Goal: Task Accomplishment & Management: Complete application form

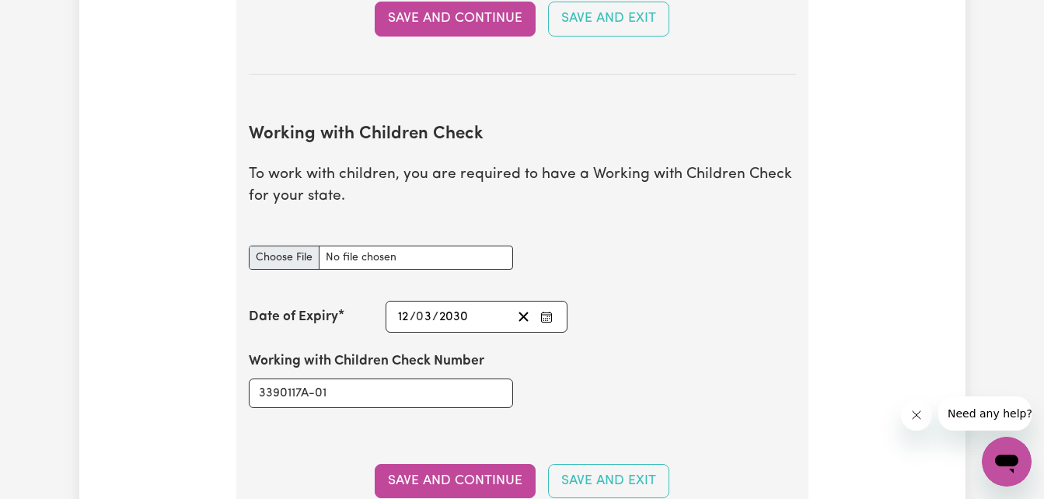
click at [275, 257] on input "Working with Children Check document" at bounding box center [381, 258] width 264 height 24
type input "C:\fakepath\WWCC25.jpg"
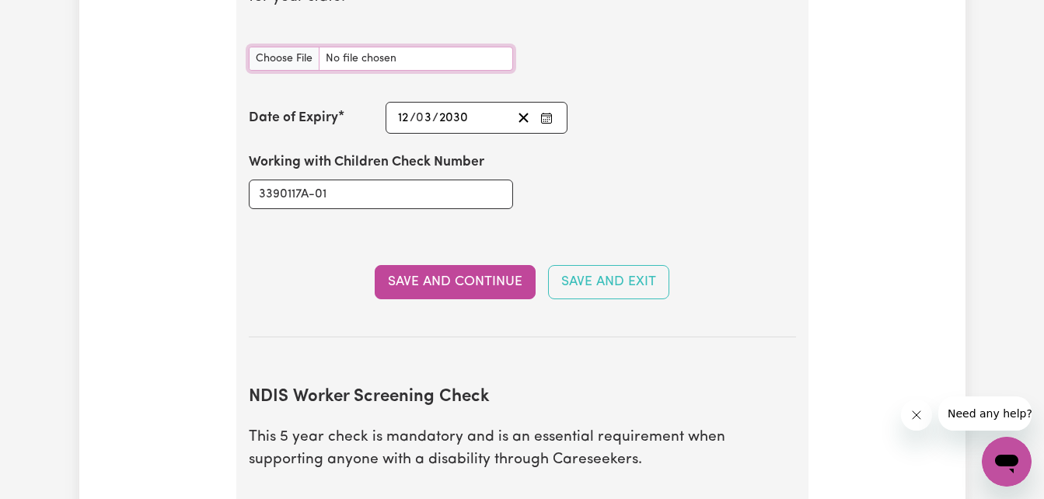
scroll to position [1680, 0]
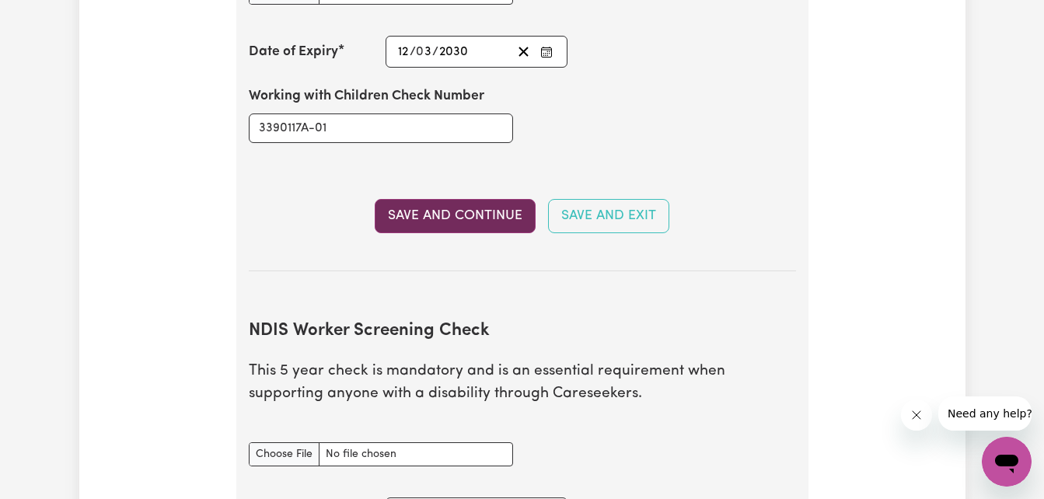
click at [496, 220] on button "Save and Continue" at bounding box center [455, 216] width 161 height 34
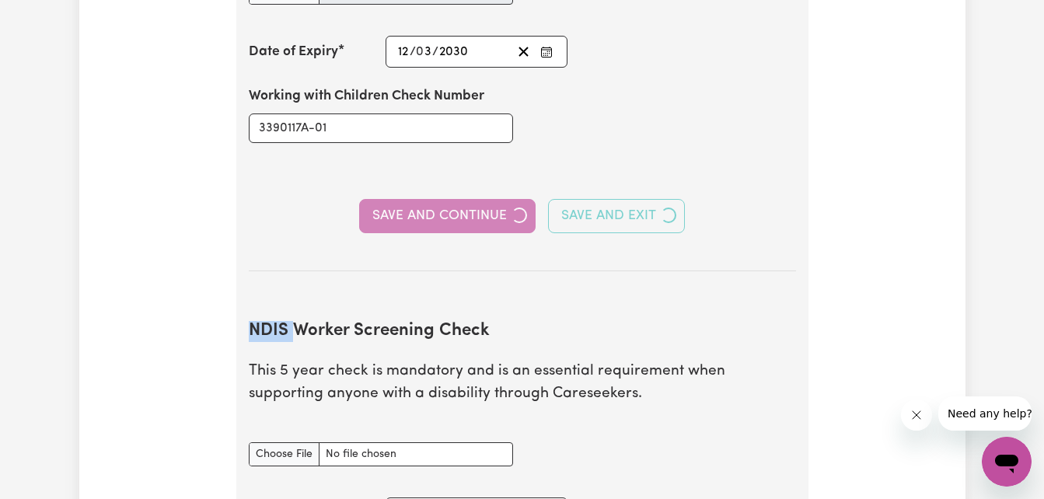
click at [496, 220] on div "Save and Continue Save and Exit" at bounding box center [522, 216] width 547 height 34
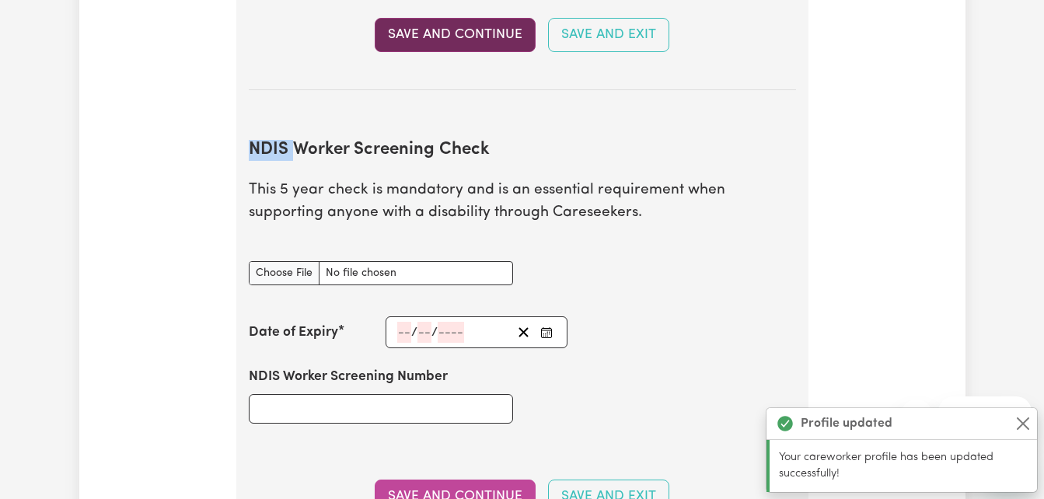
scroll to position [1976, 0]
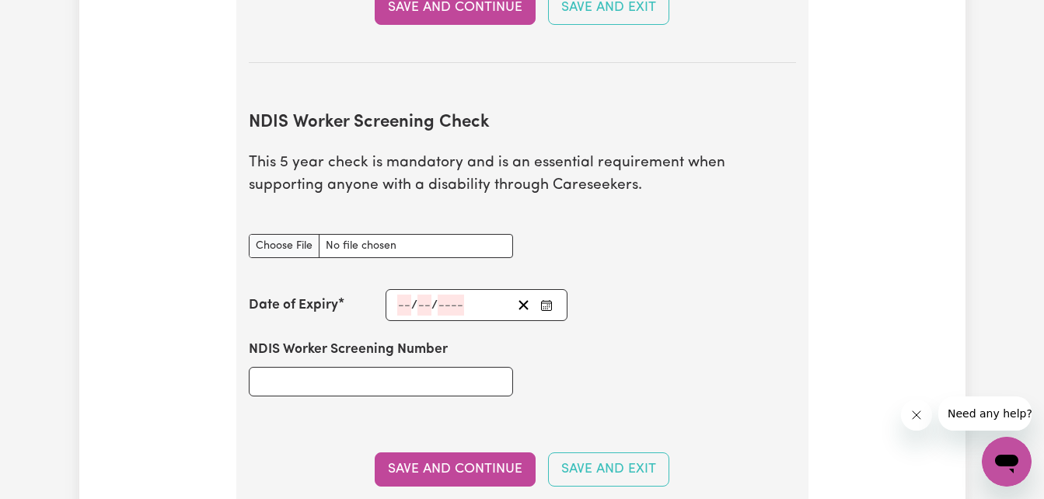
click at [284, 244] on input "NDIS Worker Screening Check document" at bounding box center [381, 246] width 264 height 24
type input "C:\fakepath\RECNDIS.pdf"
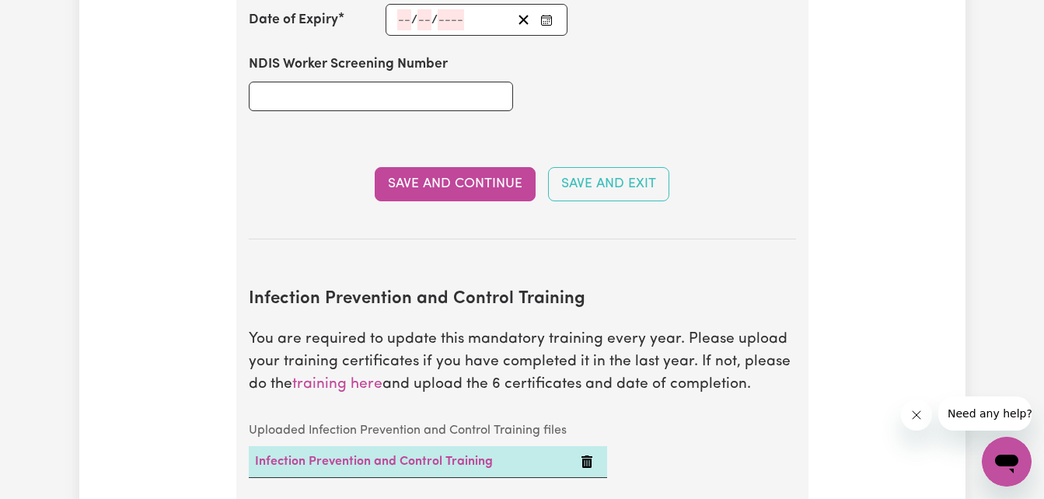
scroll to position [2241, 0]
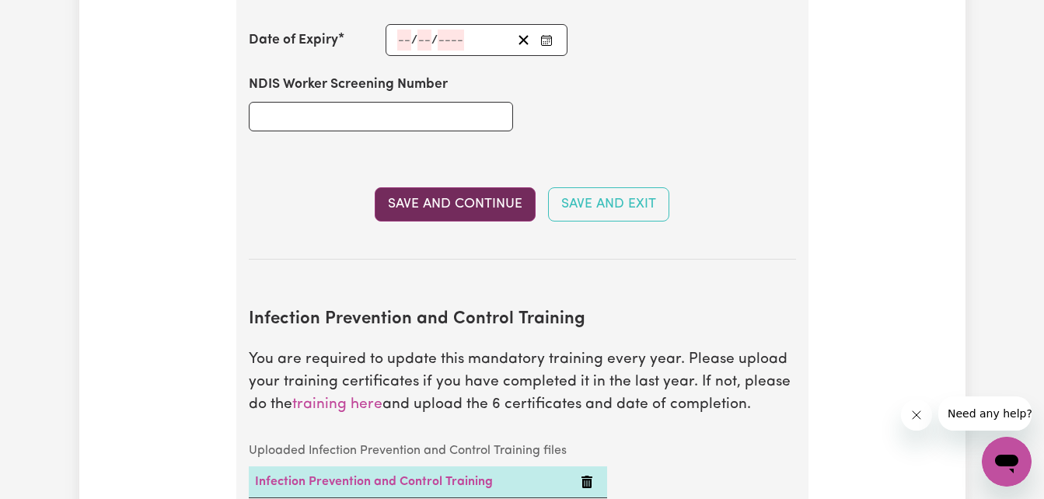
click at [462, 209] on button "Save and Continue" at bounding box center [455, 204] width 161 height 34
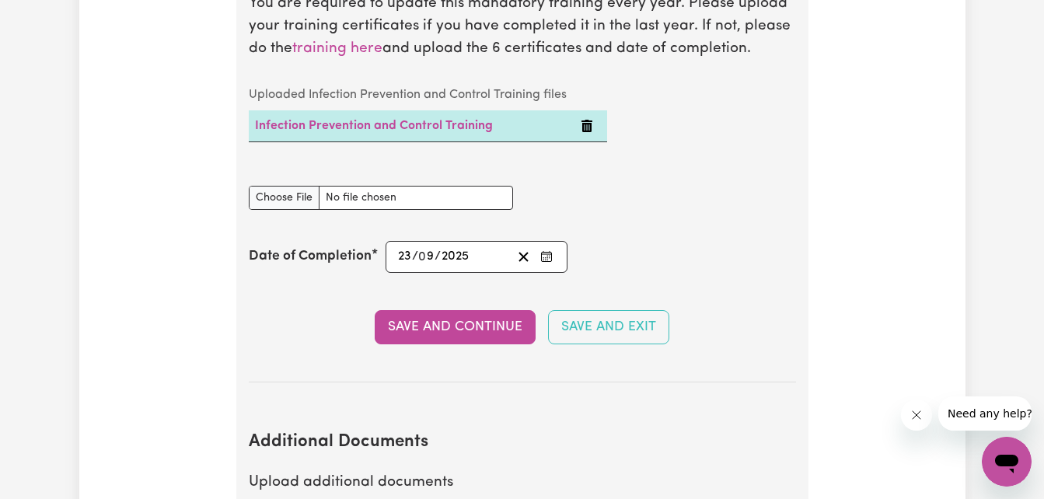
scroll to position [2782, 0]
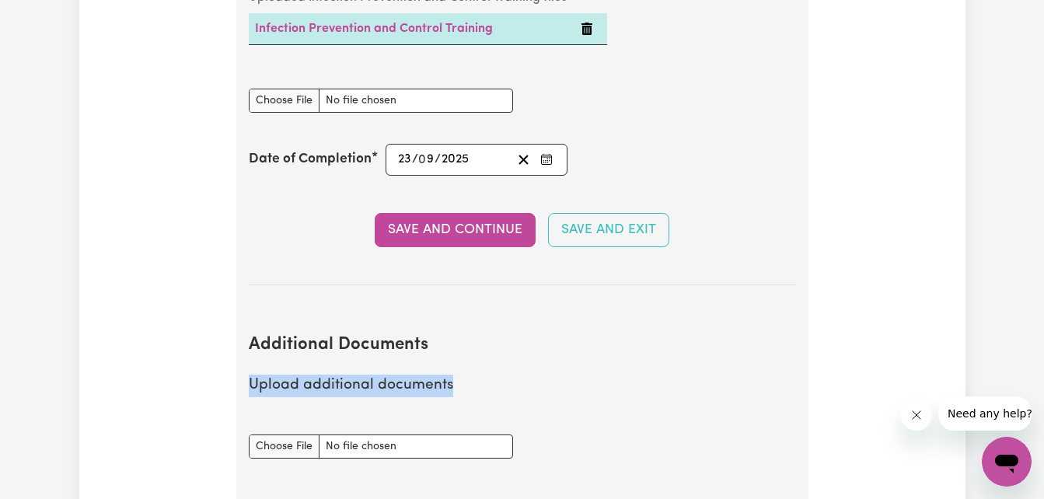
drag, startPoint x: 1043, startPoint y: 343, endPoint x: 1050, endPoint y: 372, distance: 30.3
drag, startPoint x: 1050, startPoint y: 372, endPoint x: 915, endPoint y: 382, distance: 135.5
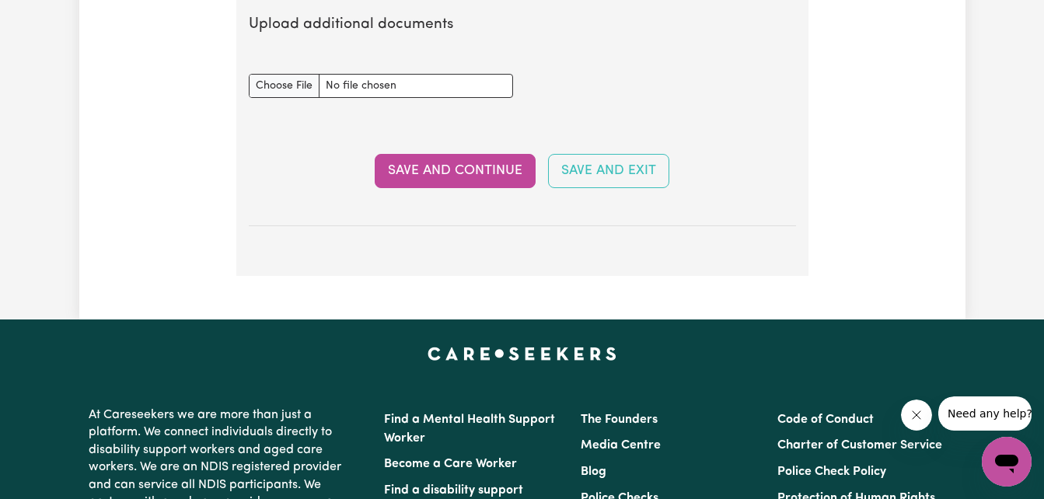
scroll to position [3136, 0]
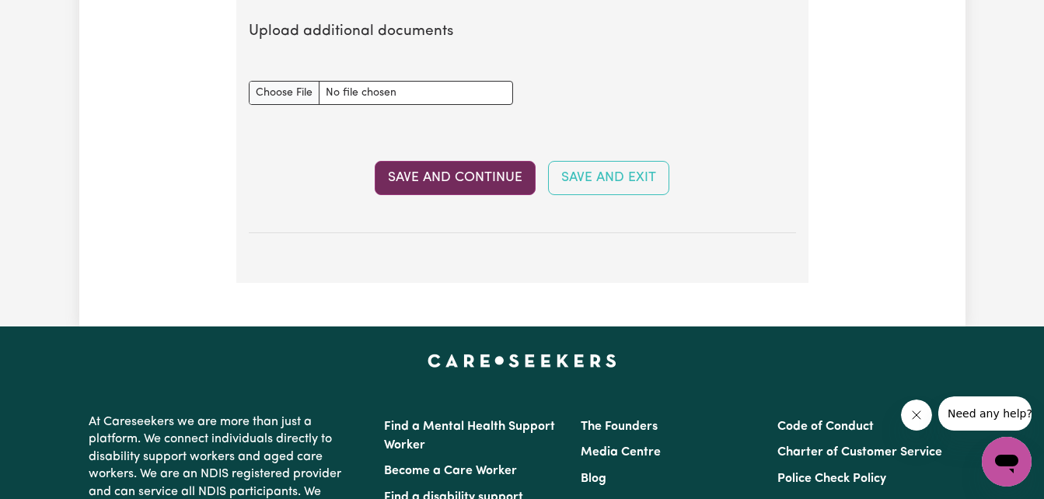
click at [458, 180] on button "Save and Continue" at bounding box center [455, 178] width 161 height 34
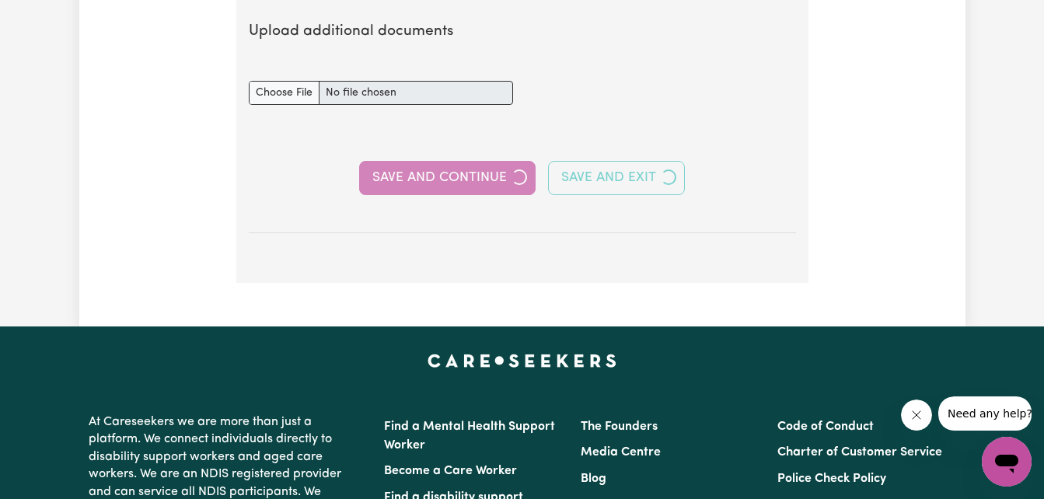
select select "2020"
select select "2012"
select select "2020"
select select "Certificate III (Individual Support)"
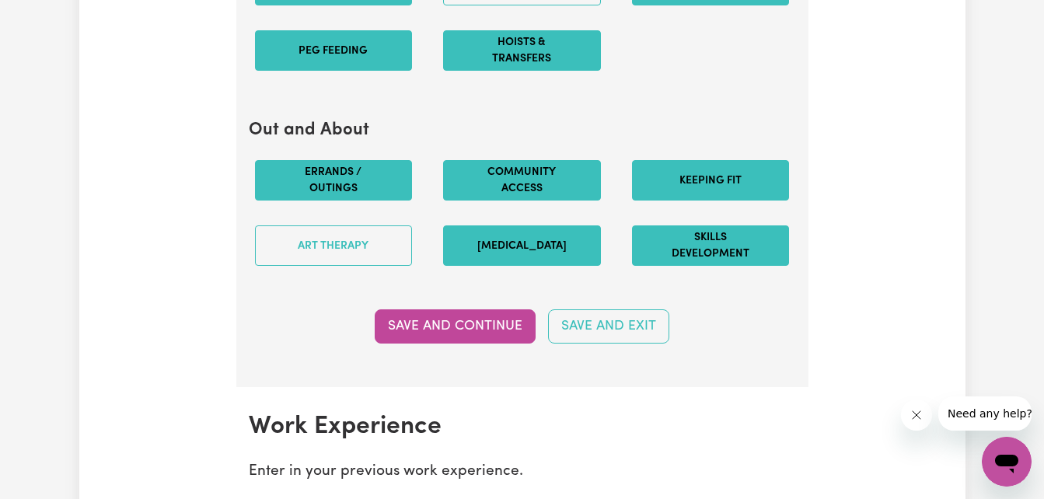
scroll to position [1976, 0]
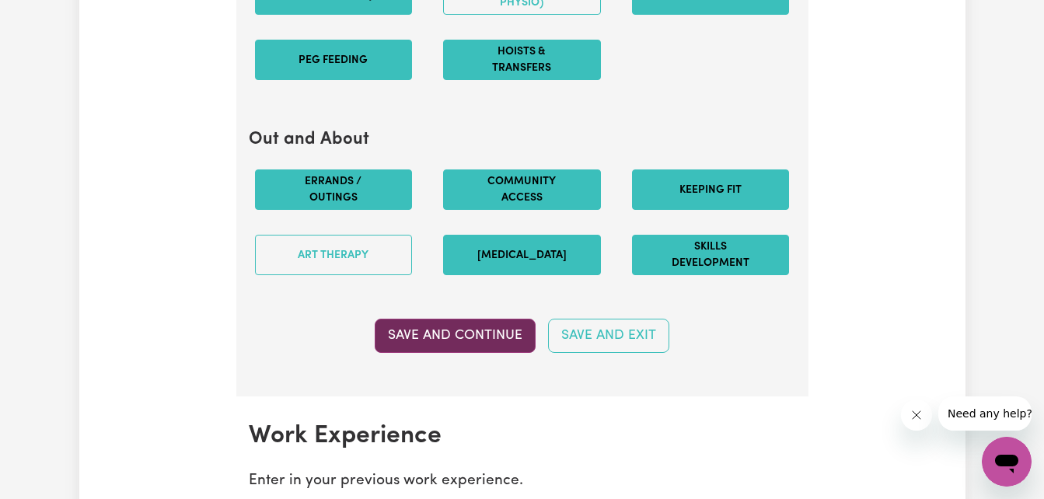
click at [482, 331] on button "Save and Continue" at bounding box center [455, 336] width 161 height 34
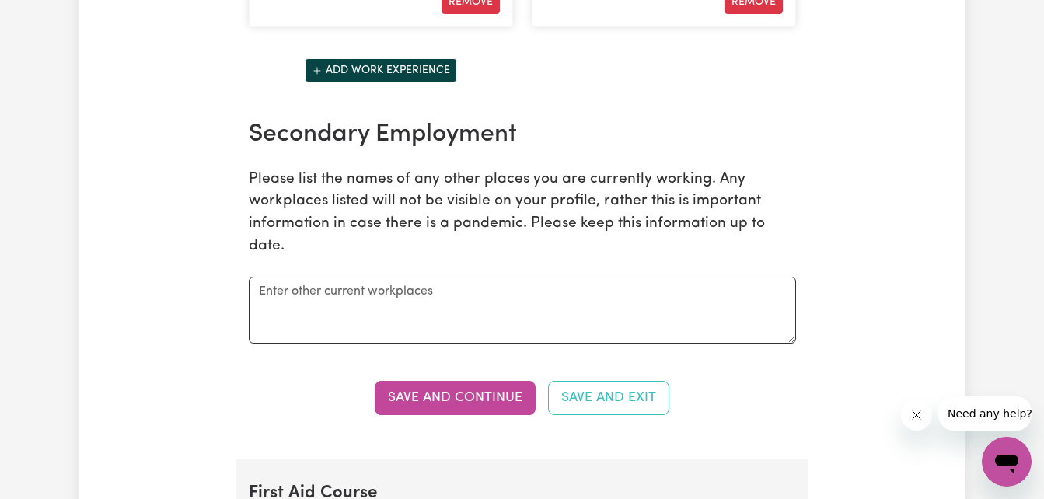
scroll to position [2802, 0]
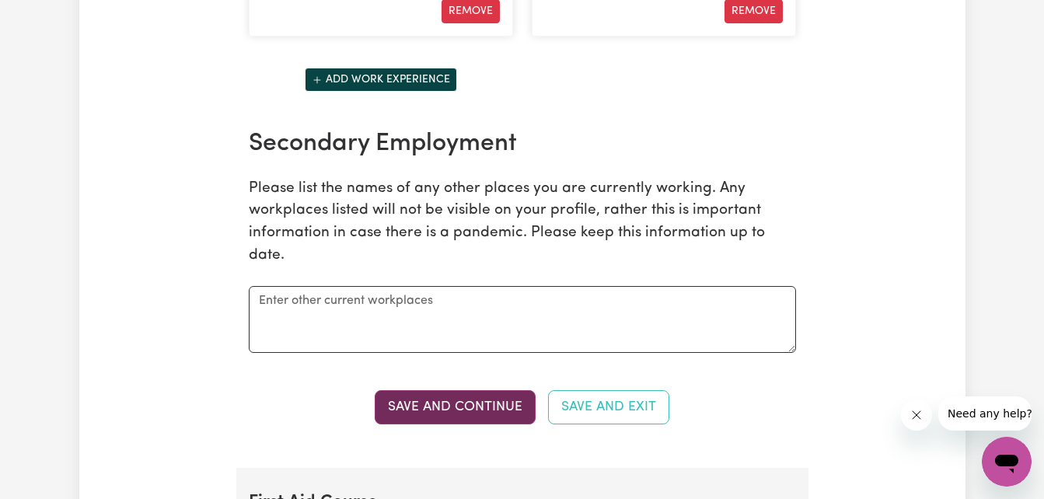
click at [509, 408] on button "Save and Continue" at bounding box center [455, 407] width 161 height 34
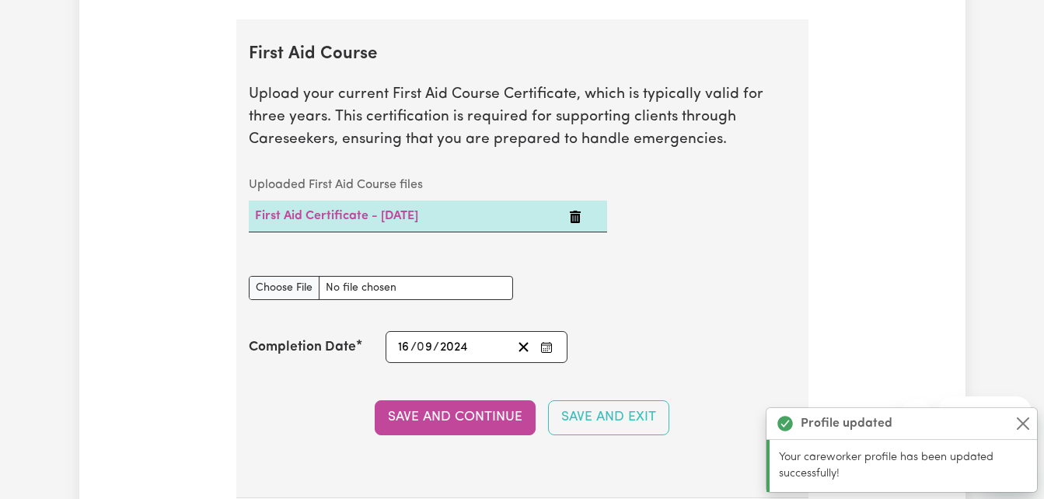
scroll to position [3270, 0]
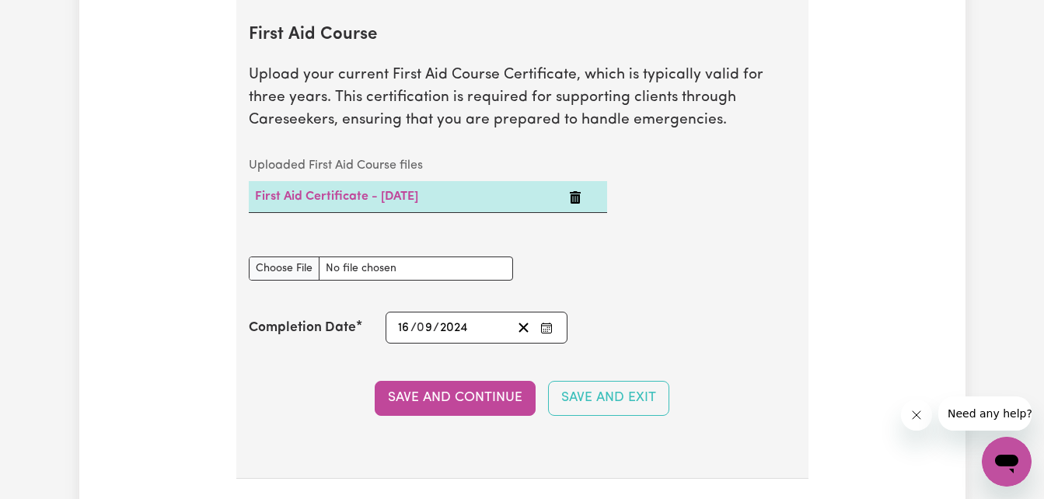
click at [469, 202] on td "First Aid Certificate - [DATE]" at bounding box center [406, 197] width 314 height 32
click at [295, 270] on input "First Aid Course document" at bounding box center [381, 268] width 264 height 24
type input "C:\fakepath\CPRAUG25.pdf"
click at [430, 394] on button "Save and Continue" at bounding box center [455, 398] width 161 height 34
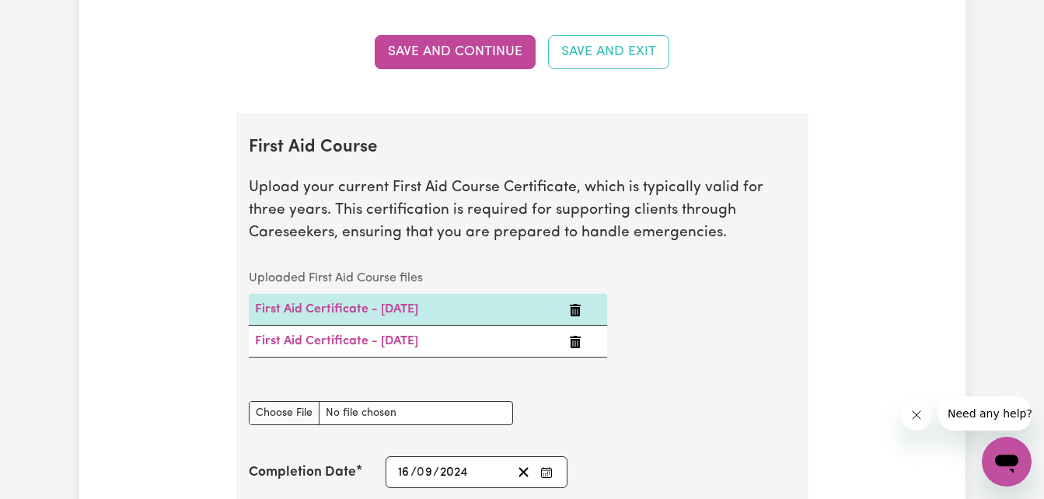
scroll to position [3195, 0]
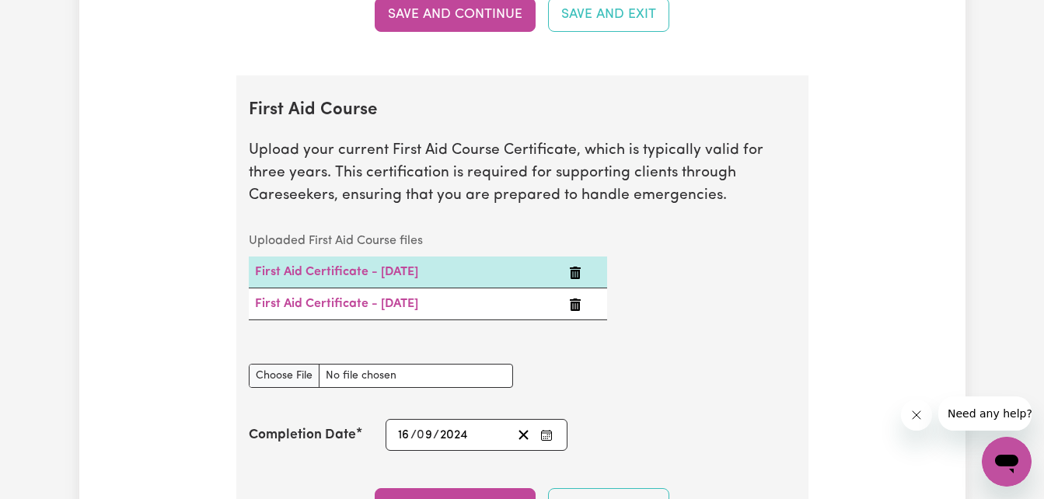
click at [576, 304] on icon "Delete First Aid Certificate - 16/09/2024" at bounding box center [575, 304] width 11 height 12
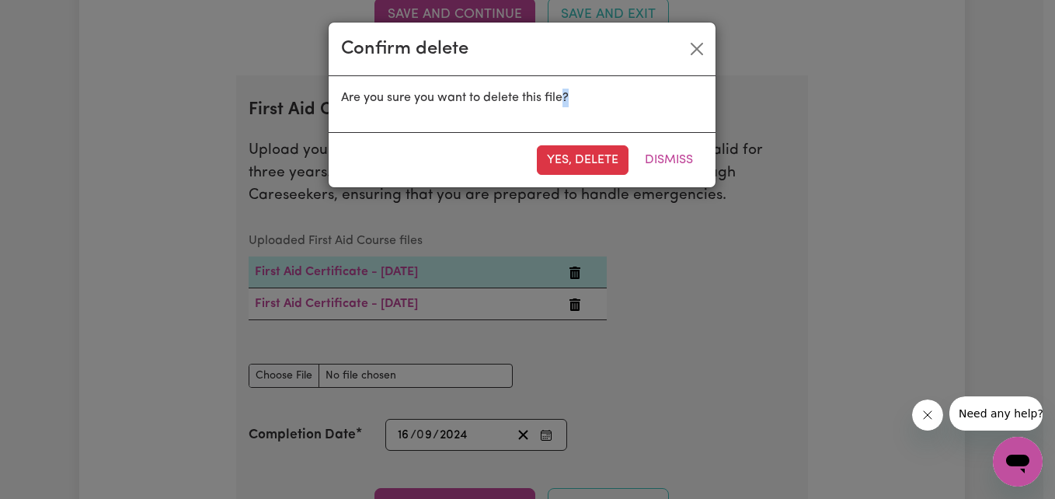
click at [576, 304] on div "Confirm delete Are you sure you want to delete this file? Yes, delete Dismiss" at bounding box center [527, 249] width 1055 height 499
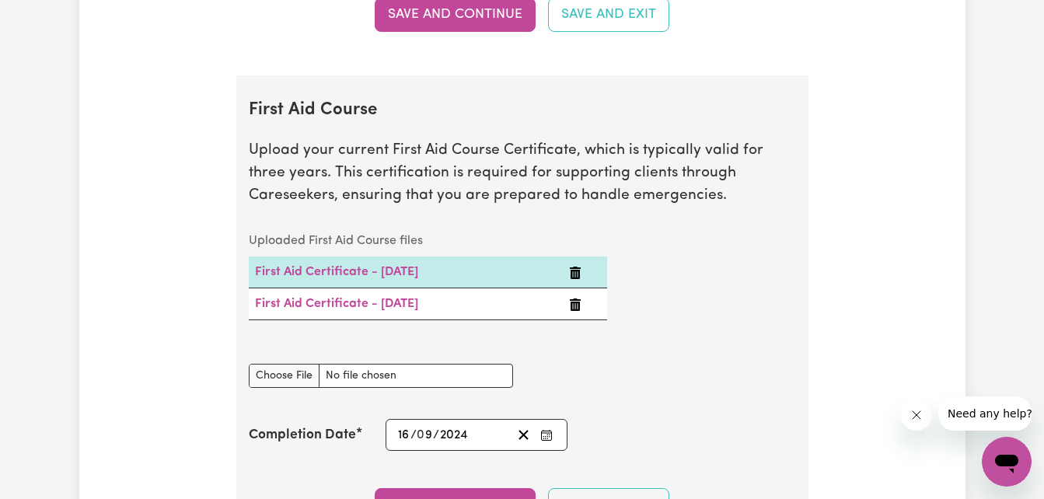
drag, startPoint x: 576, startPoint y: 304, endPoint x: 695, endPoint y: 280, distance: 121.3
click at [695, 280] on div "Uploaded First Aid Course files First Aid Certificate - [DATE] First Aid Certif…" at bounding box center [522, 285] width 566 height 120
click at [576, 302] on icon "Delete First Aid Certificate - 16/09/2024" at bounding box center [575, 304] width 11 height 12
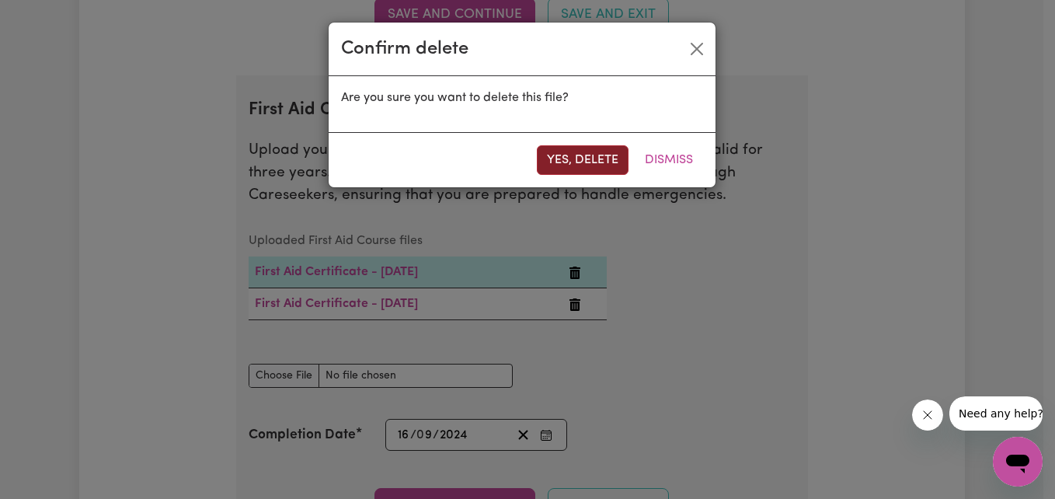
click at [582, 158] on button "Yes, delete" at bounding box center [583, 160] width 92 height 30
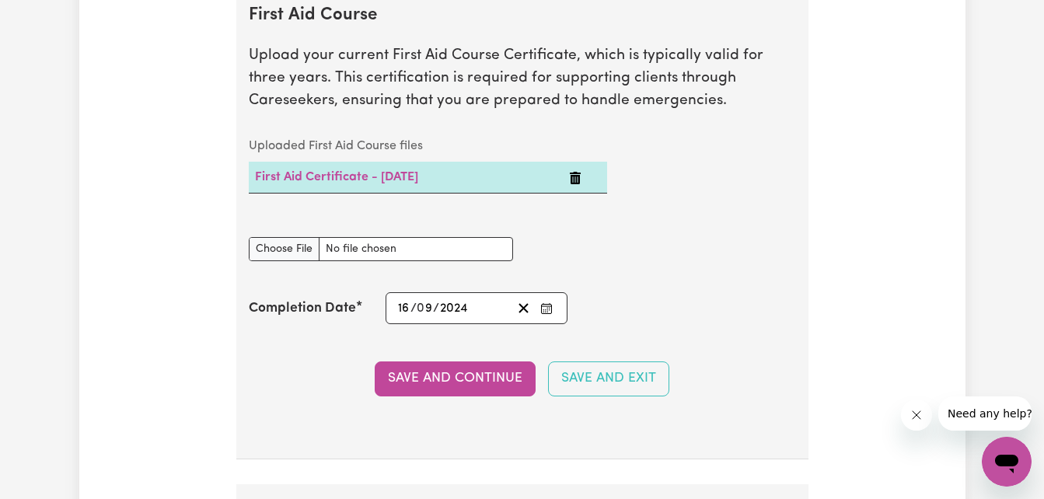
scroll to position [3344, 0]
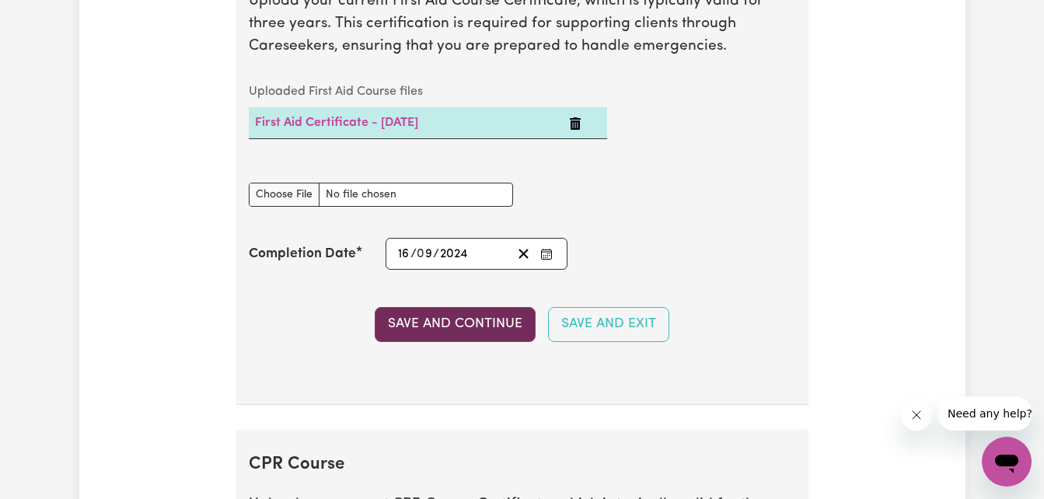
click at [491, 327] on button "Save and Continue" at bounding box center [455, 324] width 161 height 34
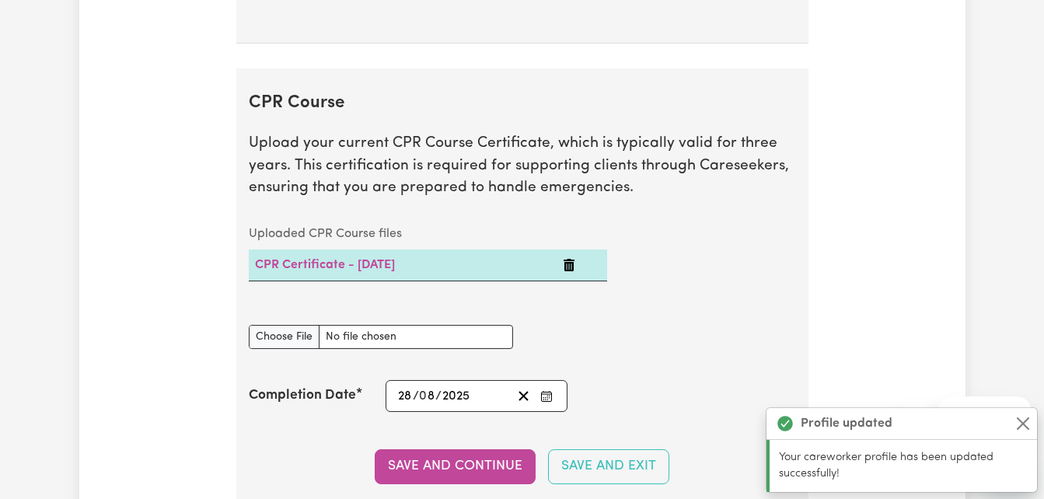
scroll to position [3774, 0]
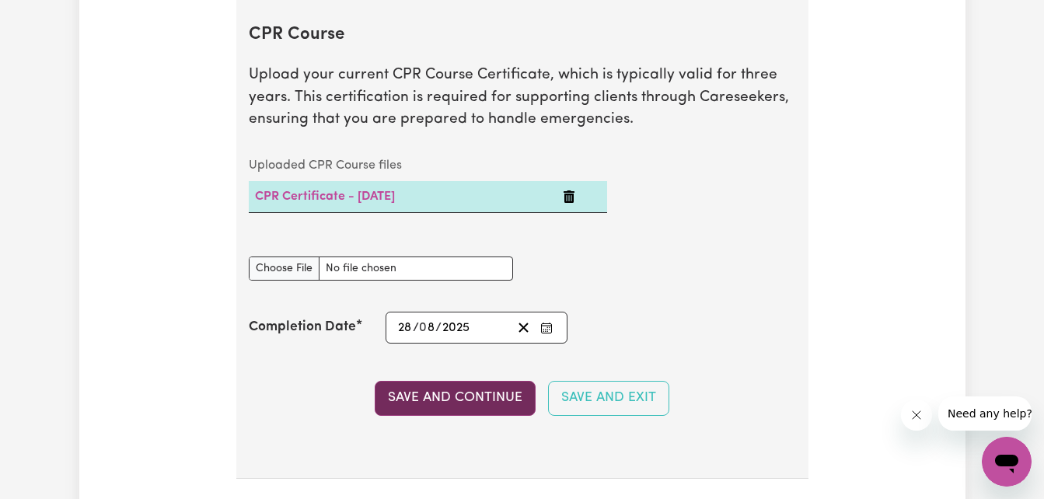
click at [493, 395] on button "Save and Continue" at bounding box center [455, 398] width 161 height 34
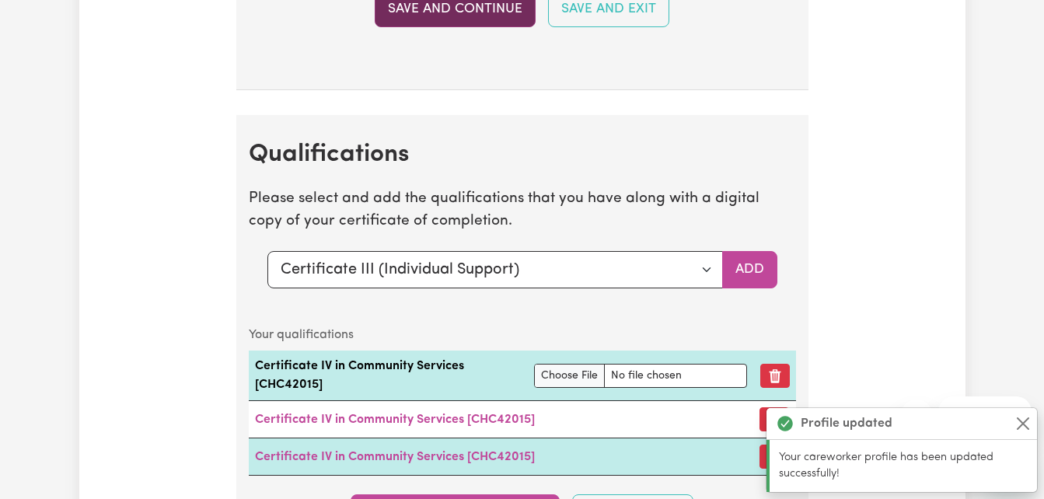
scroll to position [4277, 0]
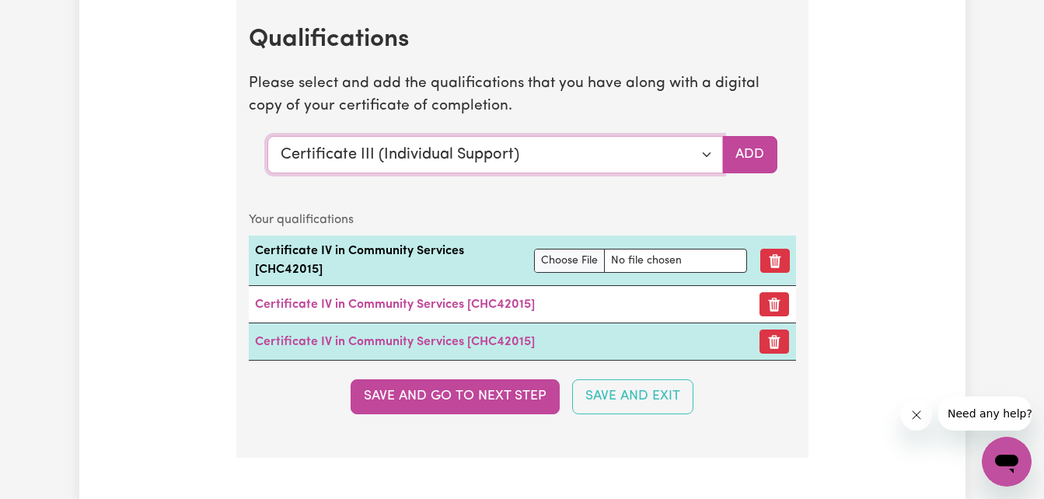
click at [706, 154] on select "Select a qualification to add... Certificate III (Individual Support) Certifica…" at bounding box center [494, 154] width 455 height 37
select select "Certificate IV (Disability Support)"
click at [267, 136] on select "Select a qualification to add... Certificate III (Individual Support) Certifica…" at bounding box center [494, 154] width 455 height 37
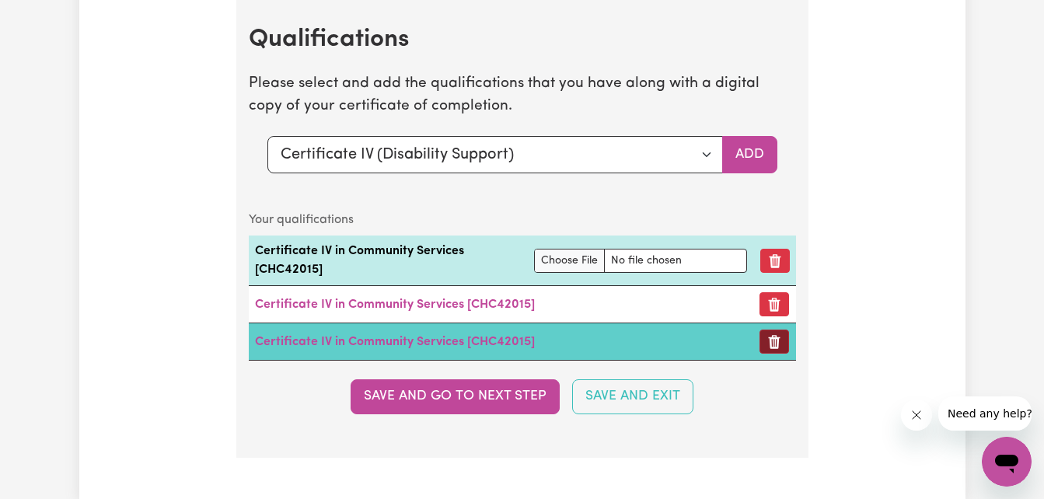
click at [772, 336] on icon "Remove certificate" at bounding box center [774, 342] width 16 height 16
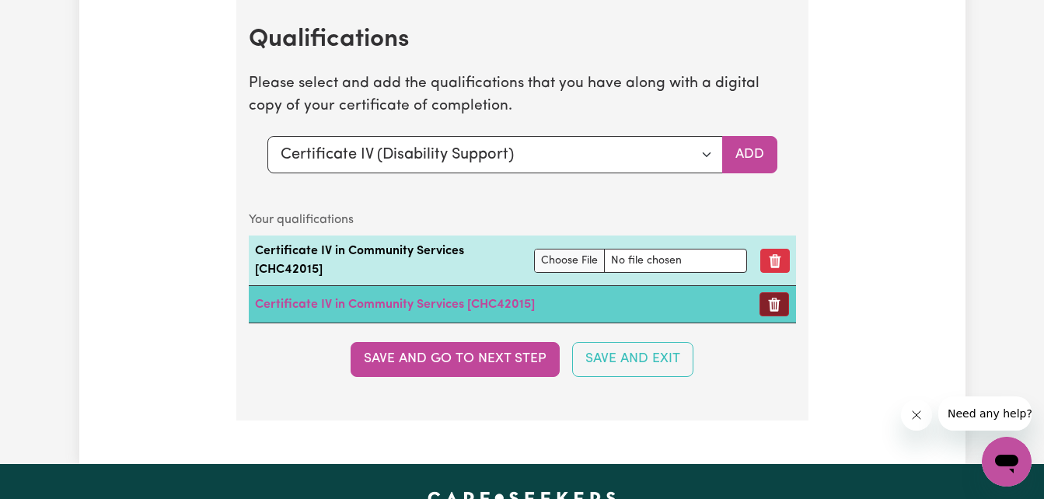
click at [772, 298] on icon "Remove certificate" at bounding box center [774, 305] width 16 height 16
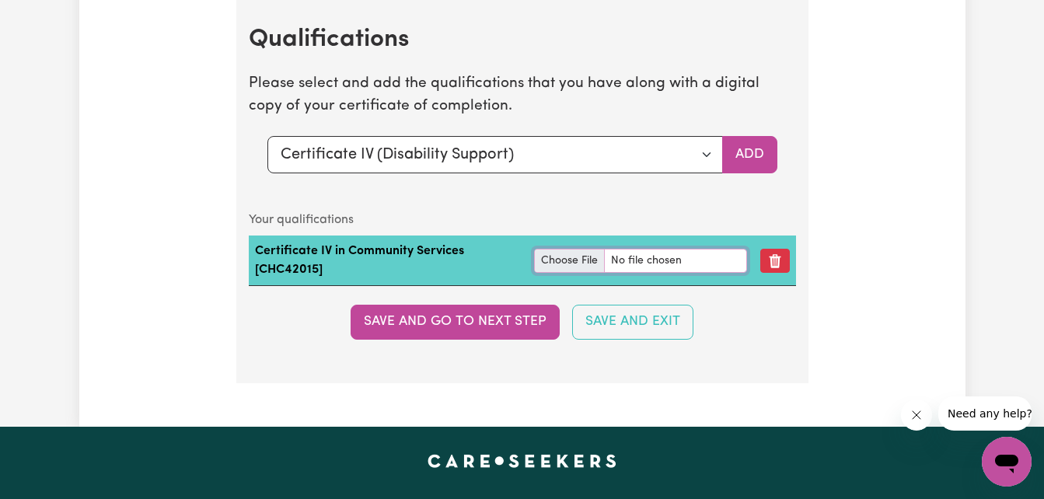
click at [580, 258] on input "file" at bounding box center [640, 261] width 213 height 24
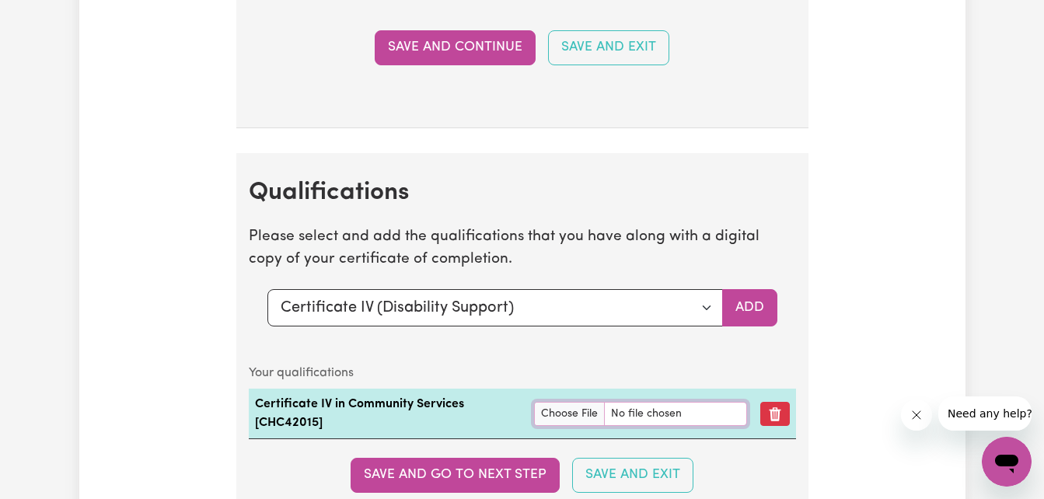
scroll to position [4151, 0]
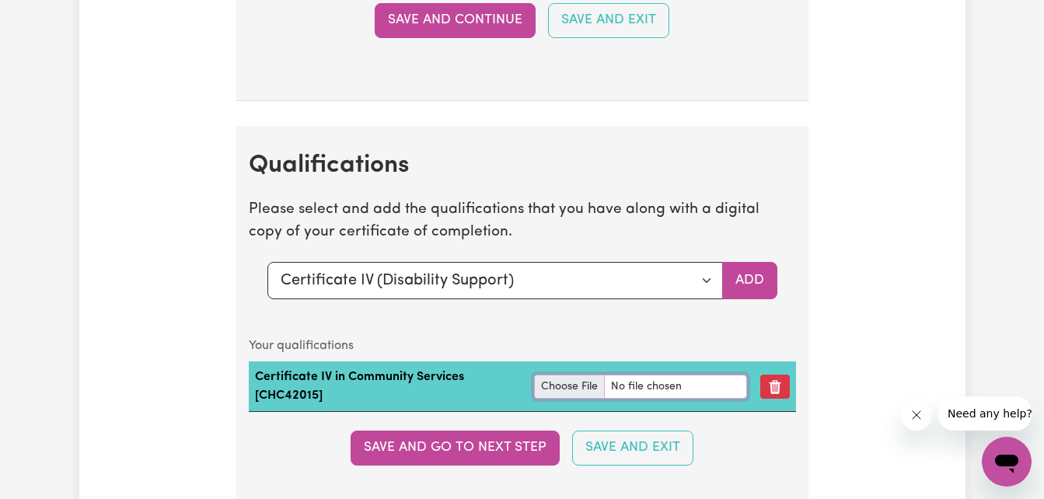
click at [570, 386] on input "file" at bounding box center [640, 387] width 213 height 24
type input "C:\fakepath\56869_1758698256358_CERT1V (1).jpg"
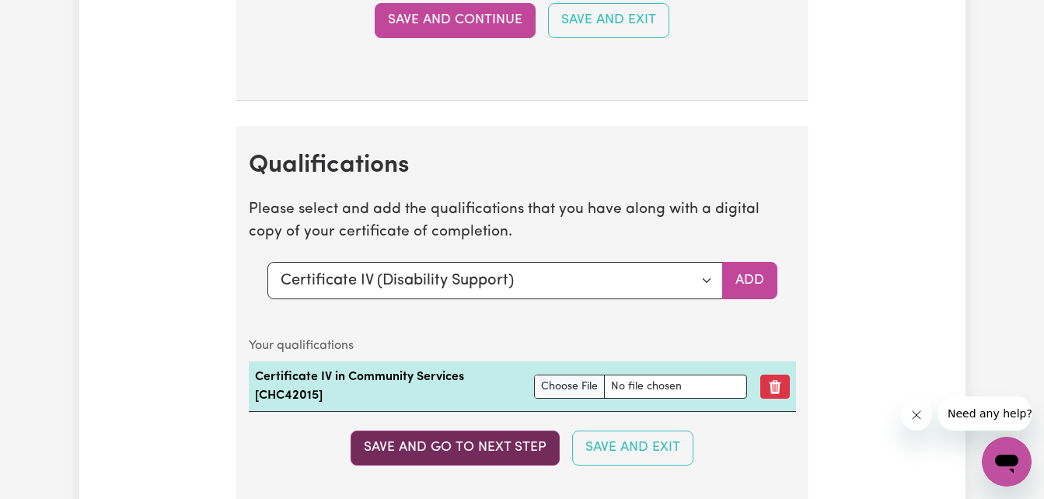
click at [497, 448] on button "Save and go to next step" at bounding box center [454, 448] width 209 height 34
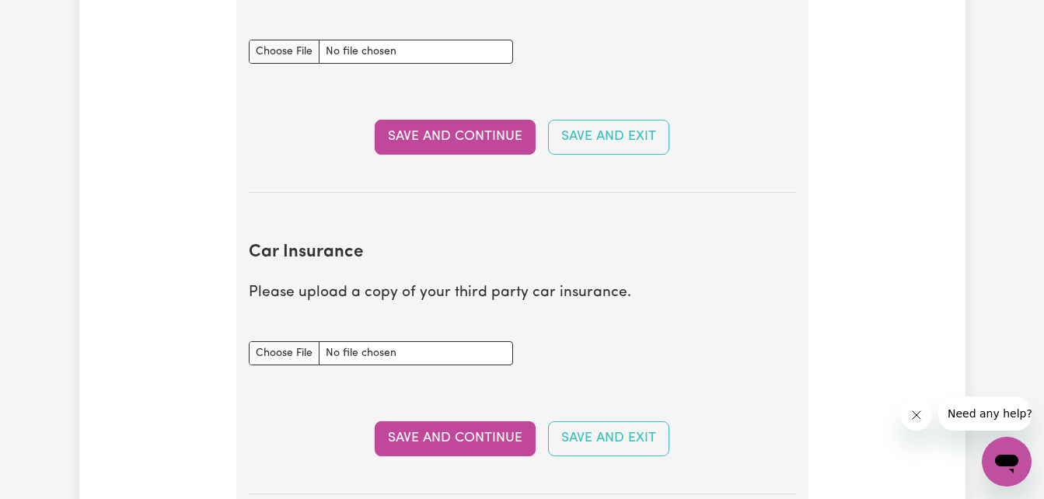
scroll to position [935, 0]
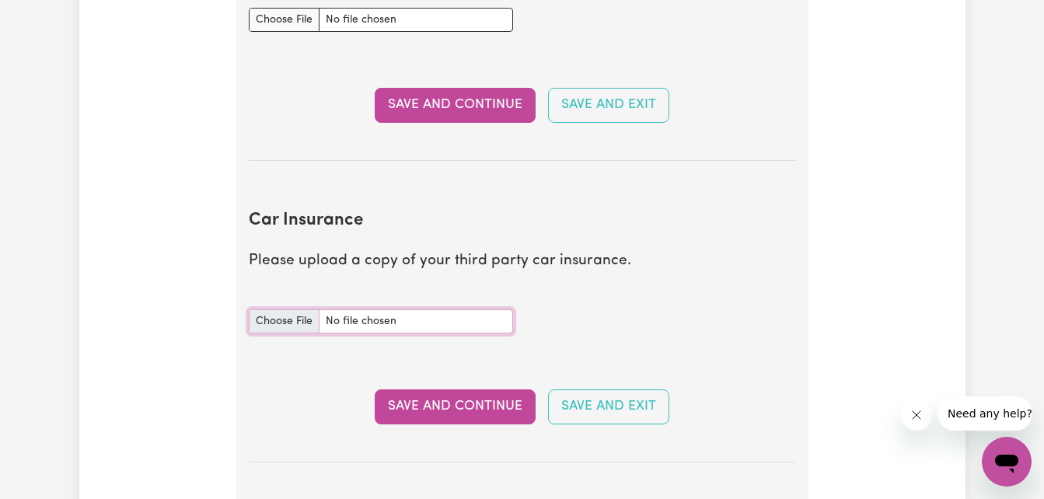
click at [291, 324] on input "Car Insurance document" at bounding box center [381, 321] width 264 height 24
type input "C:\fakepath\Apia Car Advantage Certificate of Insurance MVA076559289.pdf"
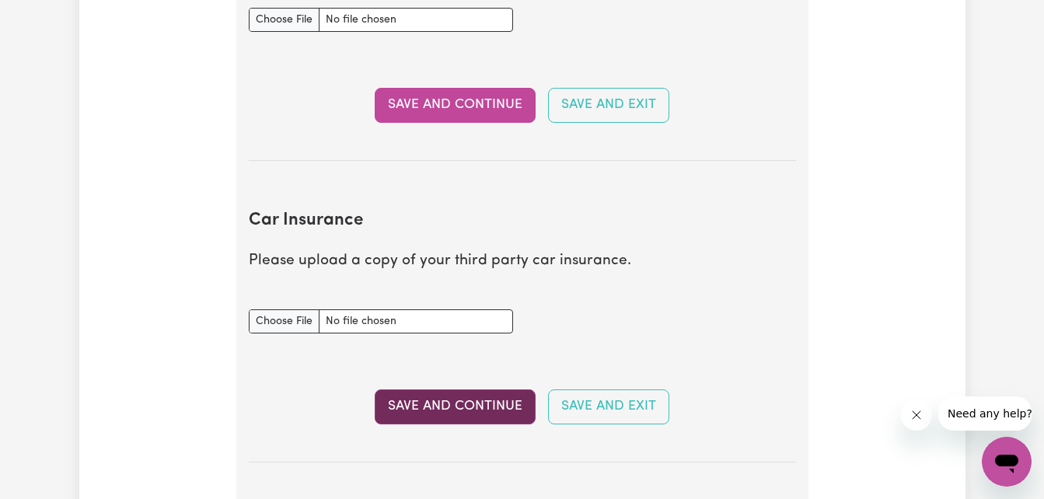
click at [452, 406] on button "Save and Continue" at bounding box center [455, 406] width 161 height 34
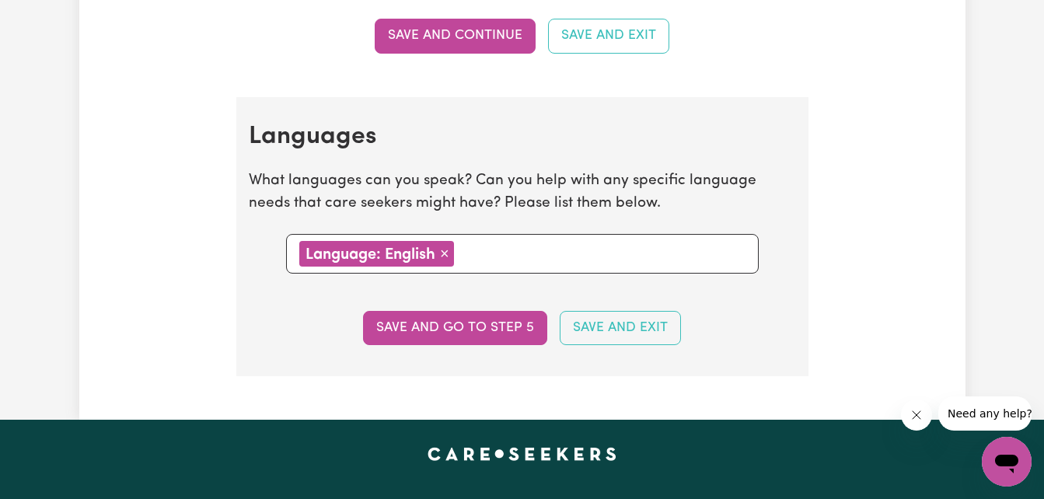
scroll to position [1732, 0]
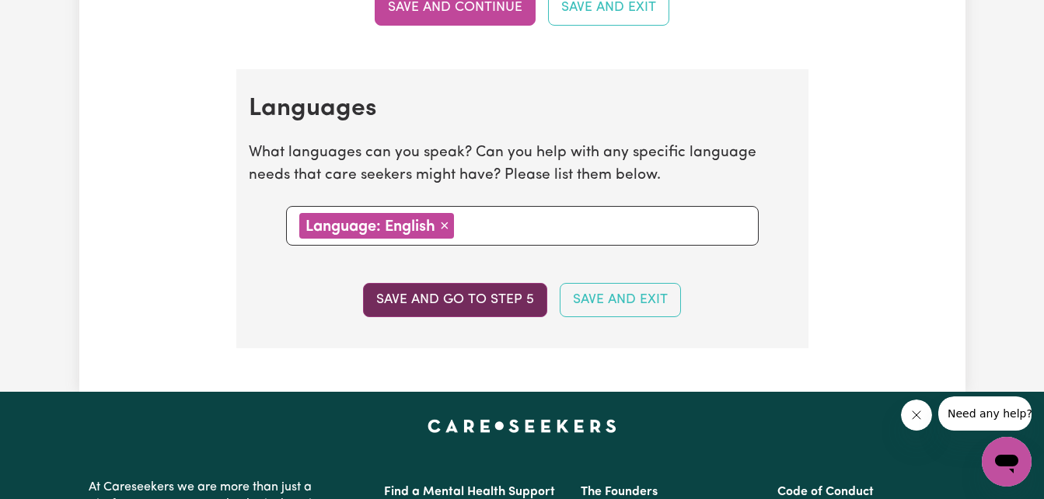
click at [476, 301] on button "Save and go to step 5" at bounding box center [455, 300] width 184 height 34
click at [476, 301] on div "Save and go to step 5 Save and Exit" at bounding box center [522, 300] width 547 height 34
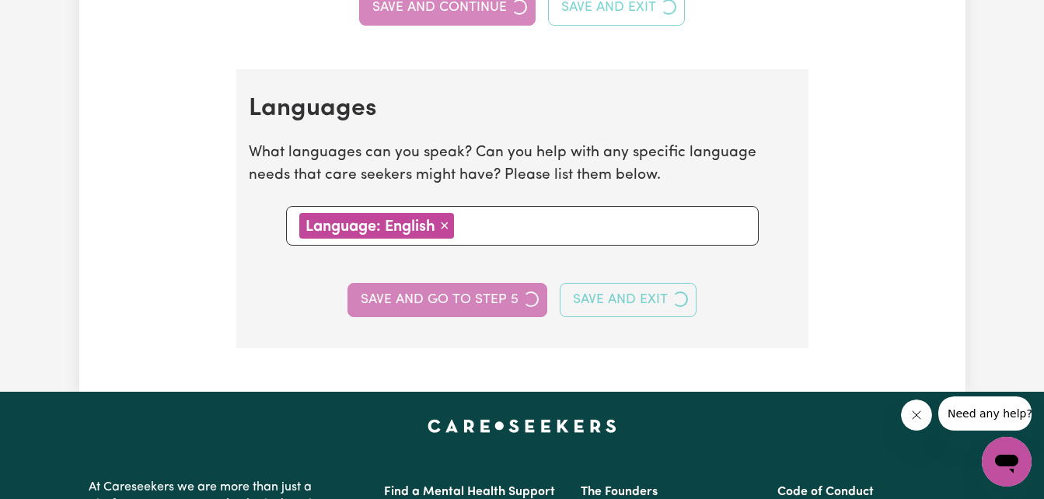
select select "I am providing services privately on my own"
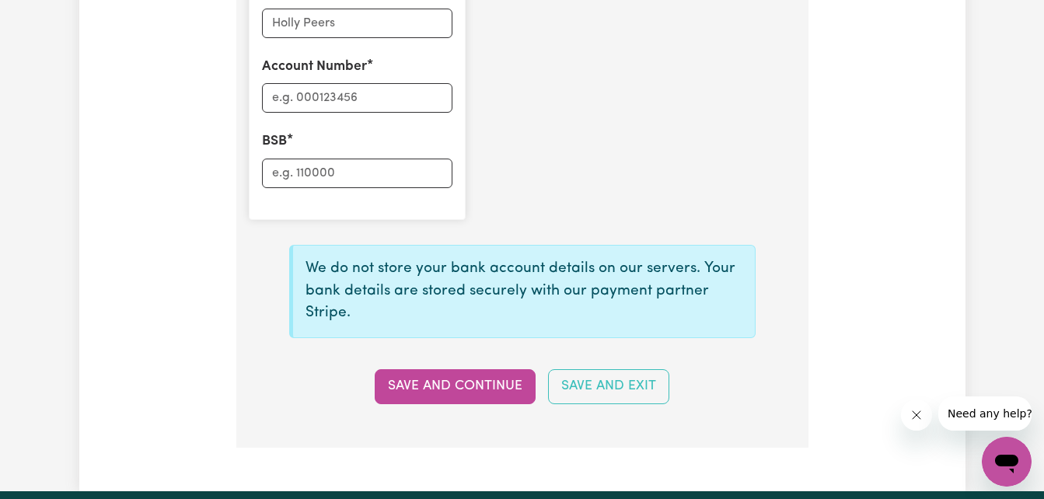
scroll to position [1246, 0]
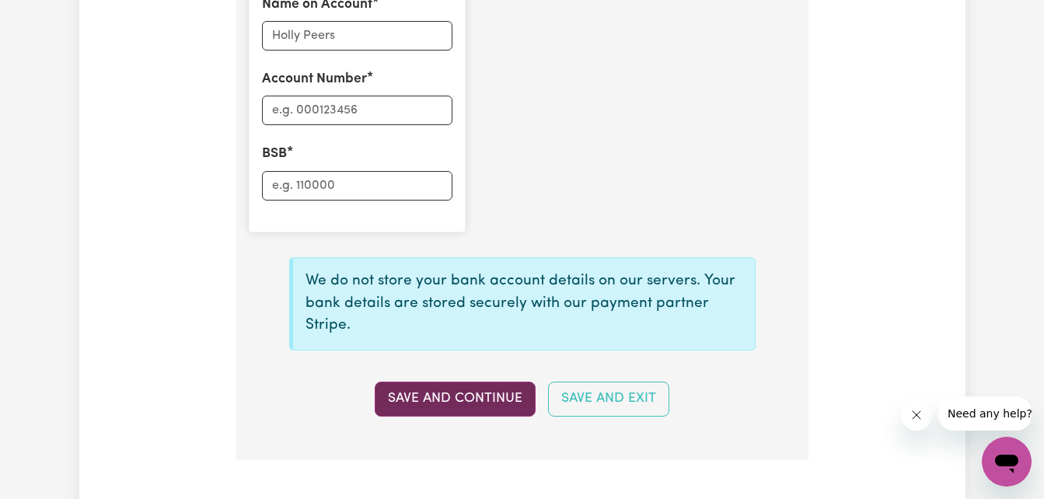
click at [476, 405] on button "Save and Continue" at bounding box center [455, 399] width 161 height 34
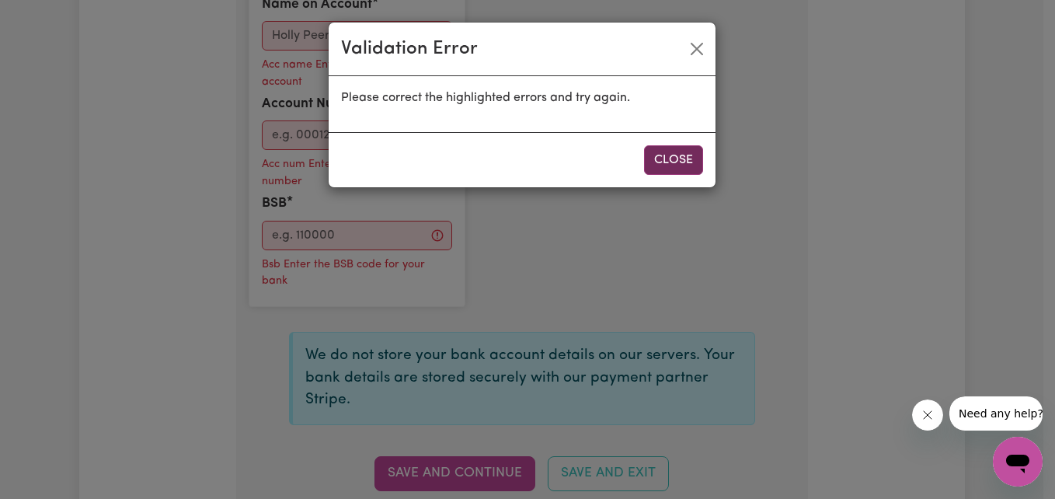
click at [667, 156] on button "Close" at bounding box center [673, 160] width 59 height 30
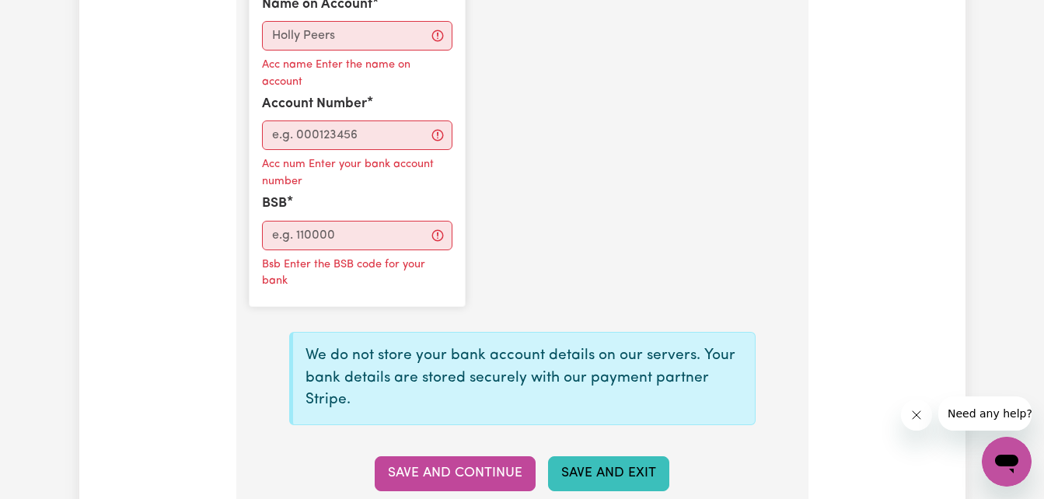
click at [626, 470] on button "Save and Exit" at bounding box center [608, 473] width 121 height 34
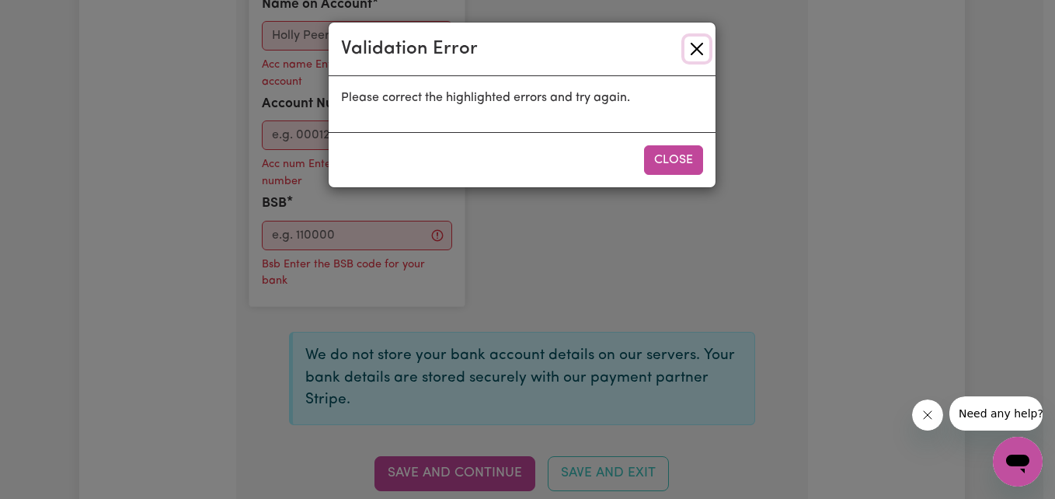
click at [695, 44] on button "Close" at bounding box center [697, 49] width 25 height 25
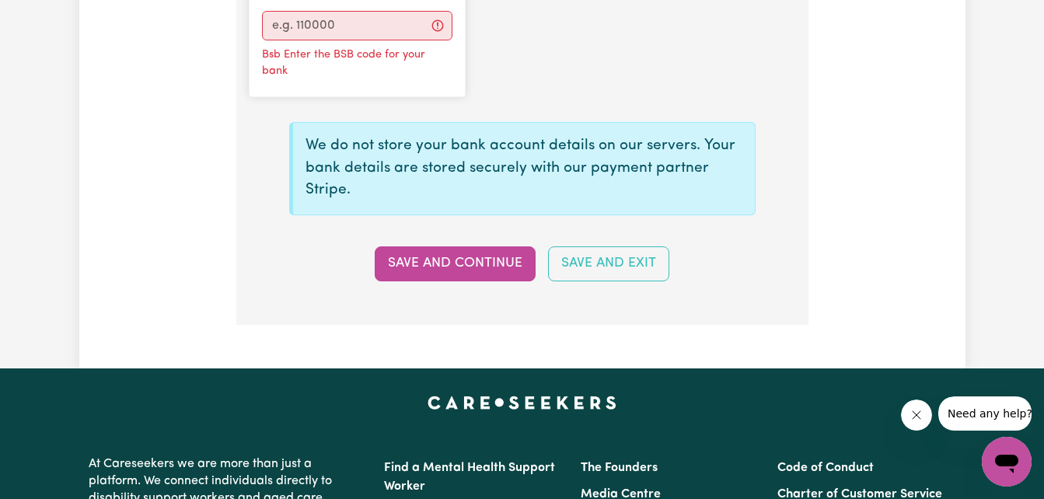
scroll to position [1464, 0]
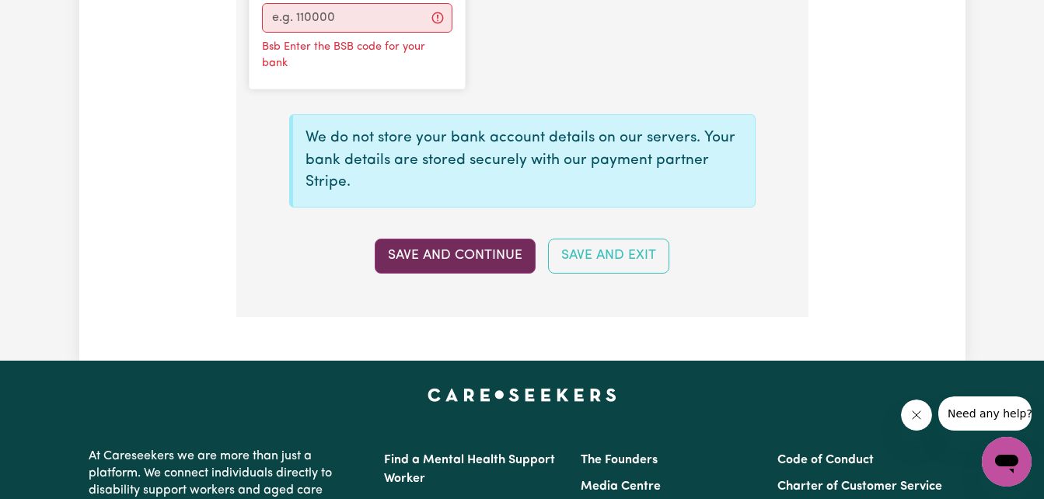
click at [489, 263] on button "Save and Continue" at bounding box center [455, 256] width 161 height 34
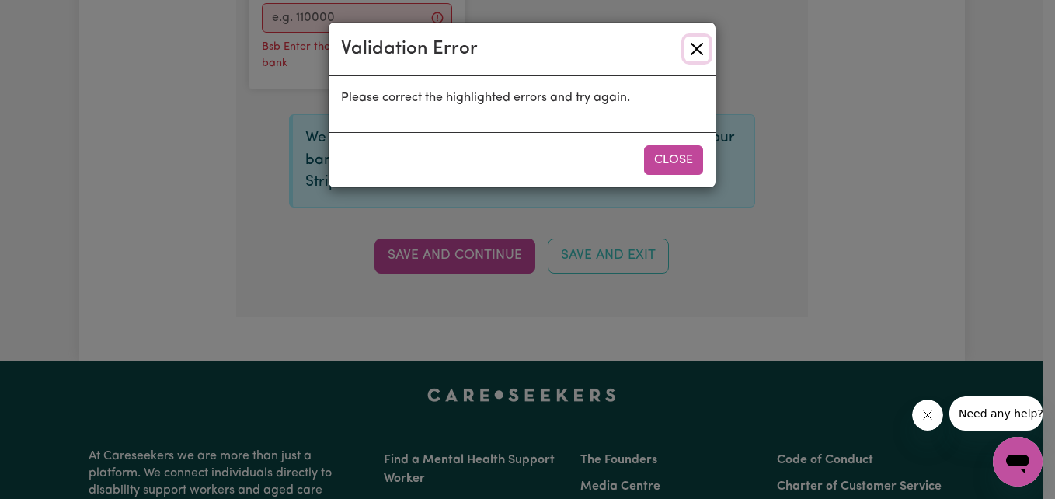
click at [696, 47] on button "Close" at bounding box center [697, 49] width 25 height 25
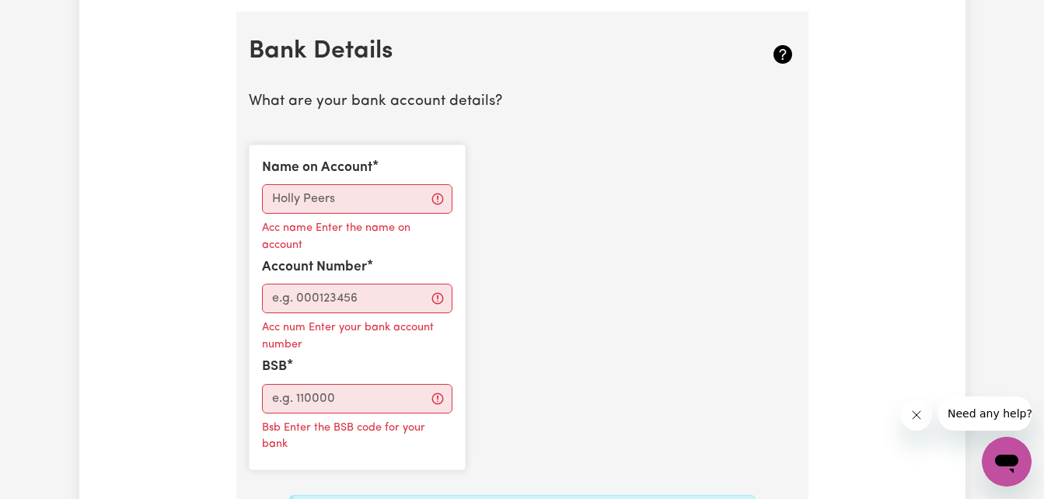
scroll to position [1079, 0]
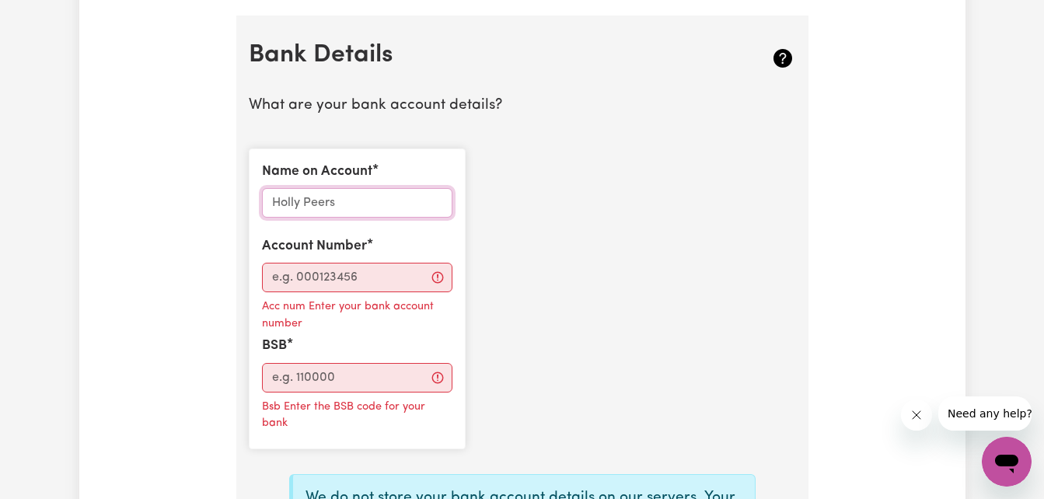
click at [356, 204] on input "Name on Account" at bounding box center [357, 203] width 190 height 30
type input "d"
type input "[PERSON_NAME]"
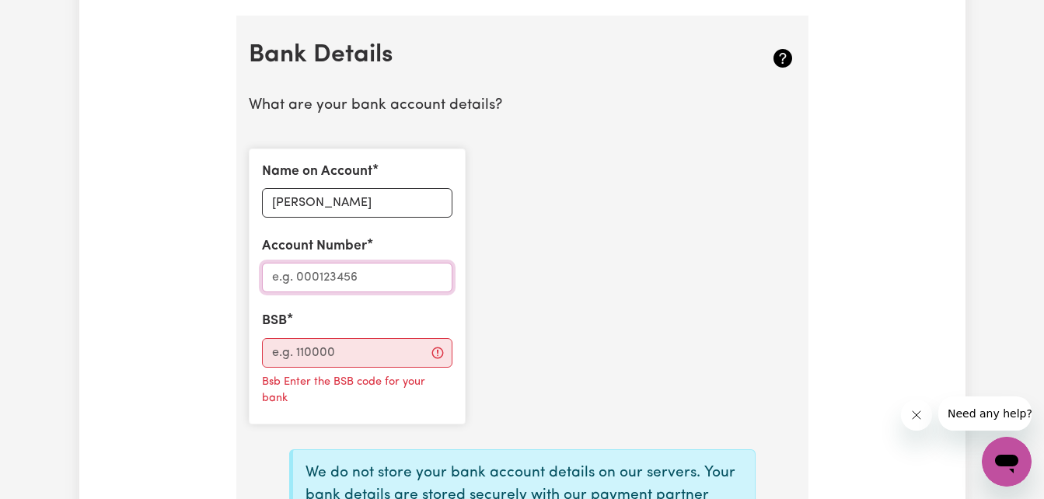
click at [367, 280] on input "Account Number" at bounding box center [357, 278] width 190 height 30
type input "31477294"
click at [353, 350] on input "BSB" at bounding box center [357, 353] width 190 height 30
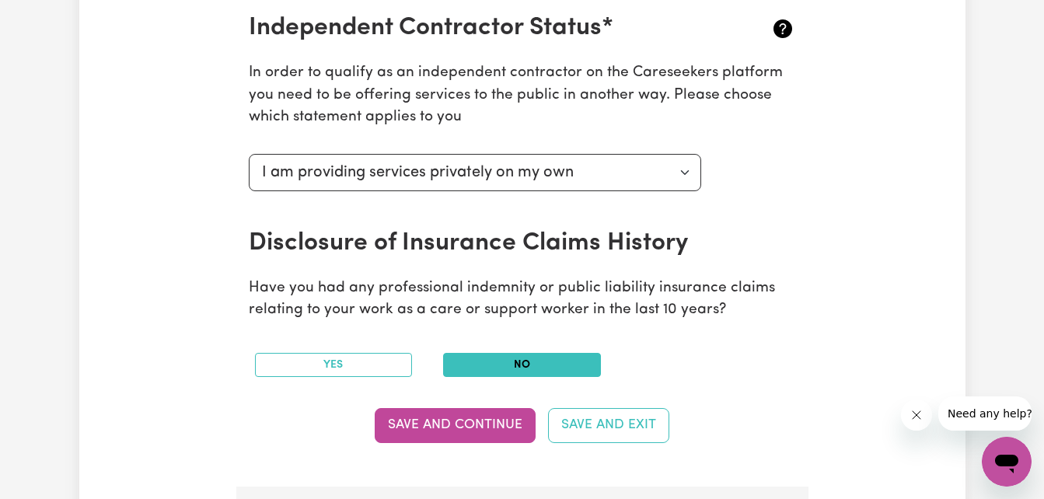
scroll to position [608, 0]
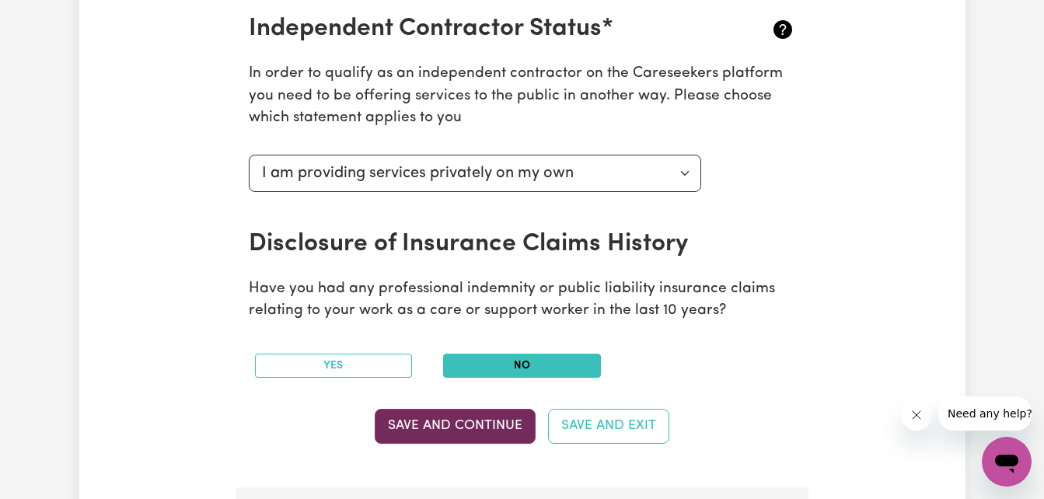
type input "923100"
click at [498, 429] on button "Save and Continue" at bounding box center [455, 426] width 161 height 34
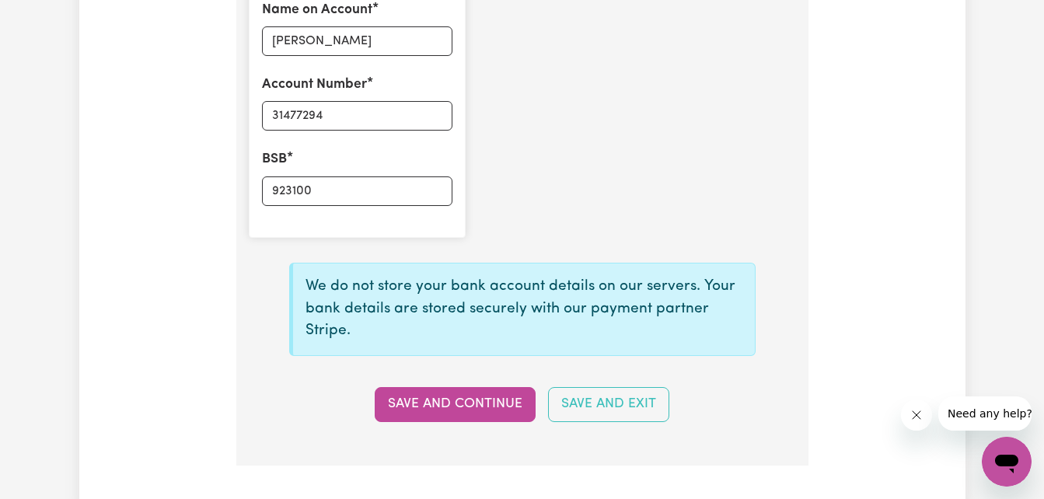
scroll to position [1261, 0]
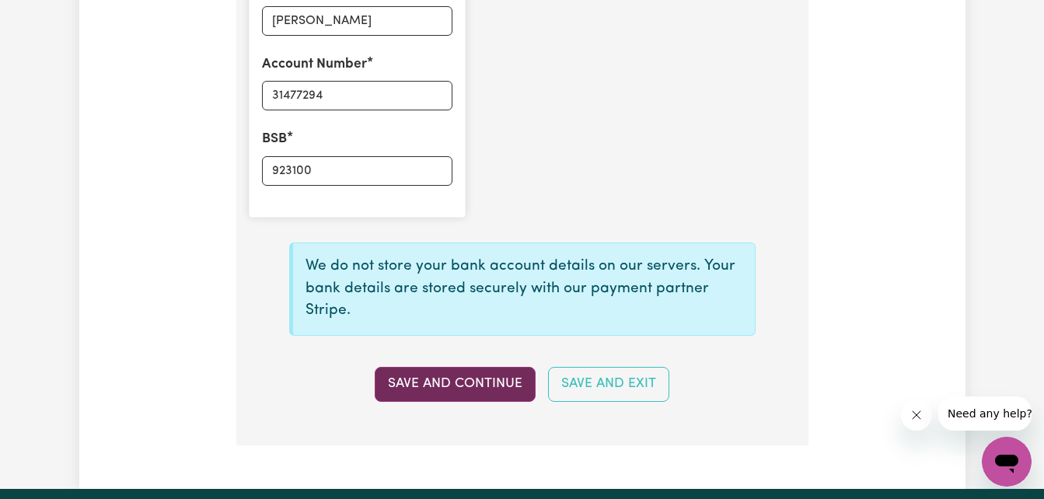
click at [489, 387] on button "Save and Continue" at bounding box center [455, 384] width 161 height 34
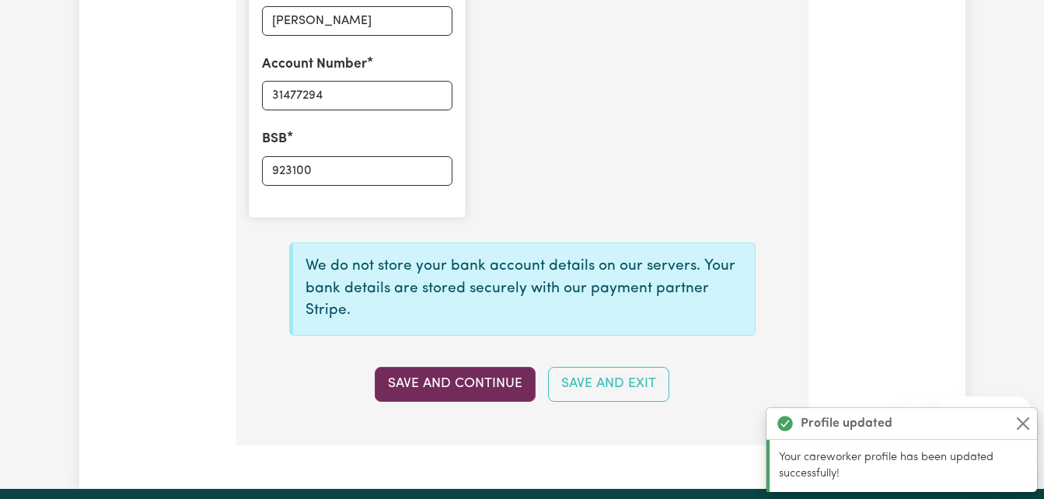
type input "****7294"
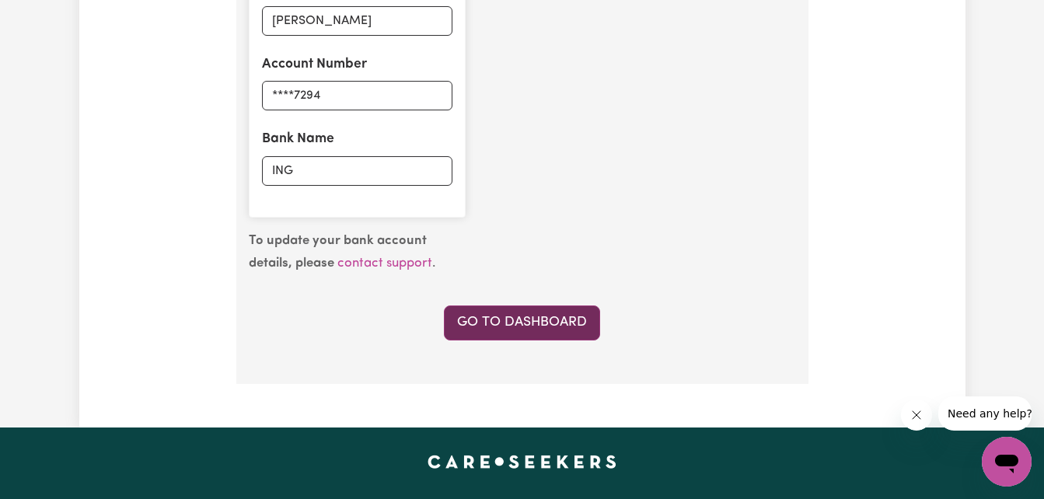
click at [509, 324] on link "Go to Dashboard" at bounding box center [522, 322] width 156 height 34
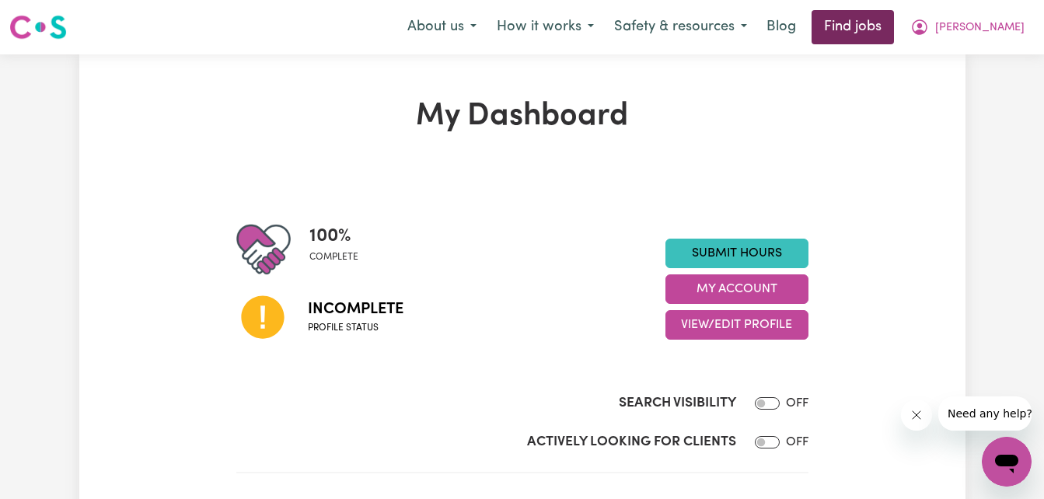
click at [891, 33] on link "Find jobs" at bounding box center [852, 27] width 82 height 34
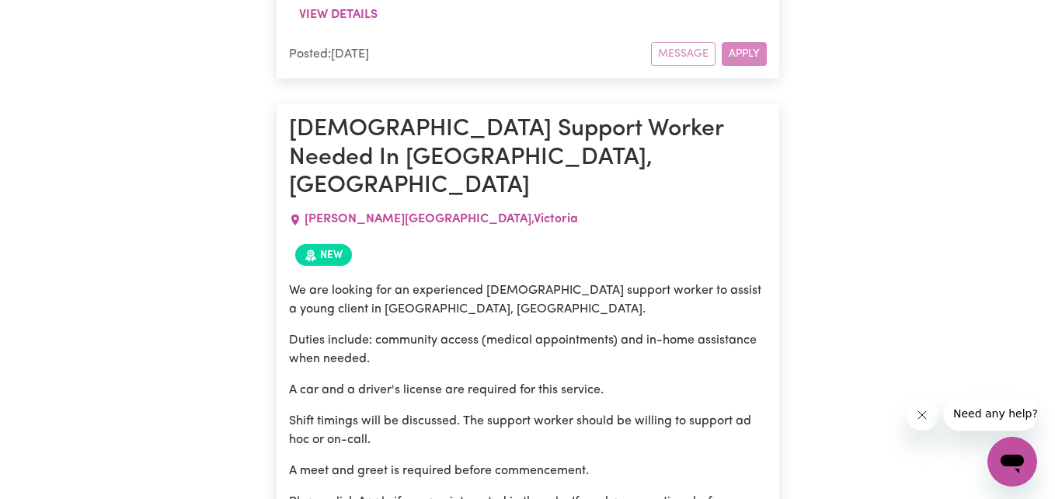
scroll to position [7324, 0]
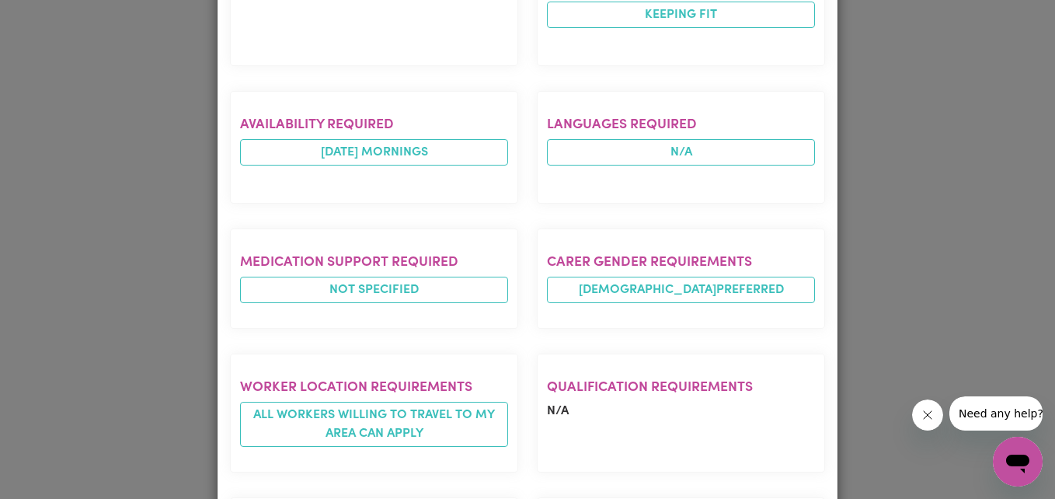
scroll to position [456, 0]
